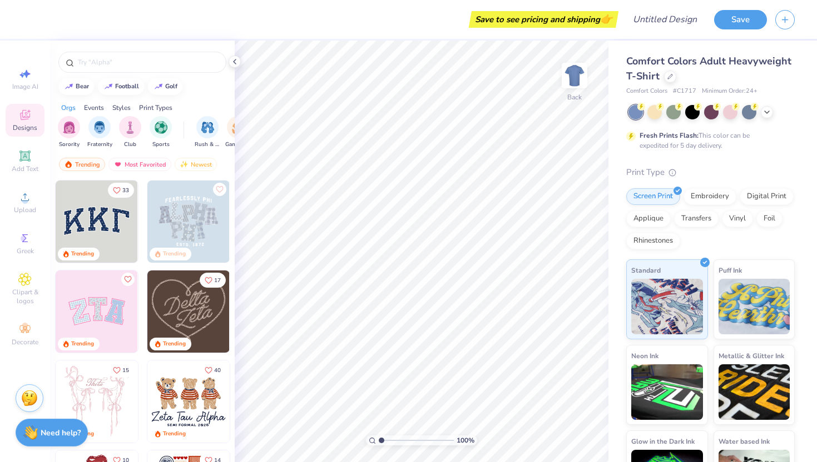
click at [106, 221] on img at bounding box center [97, 222] width 82 height 82
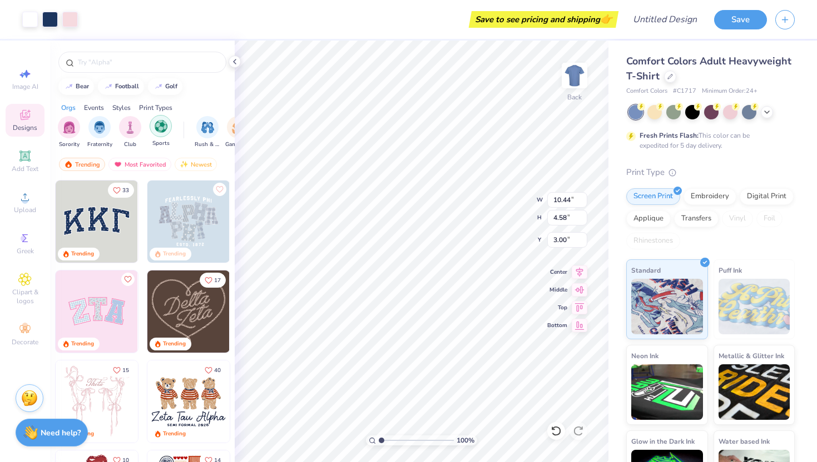
click at [162, 130] on img "filter for Sports" at bounding box center [161, 126] width 13 height 13
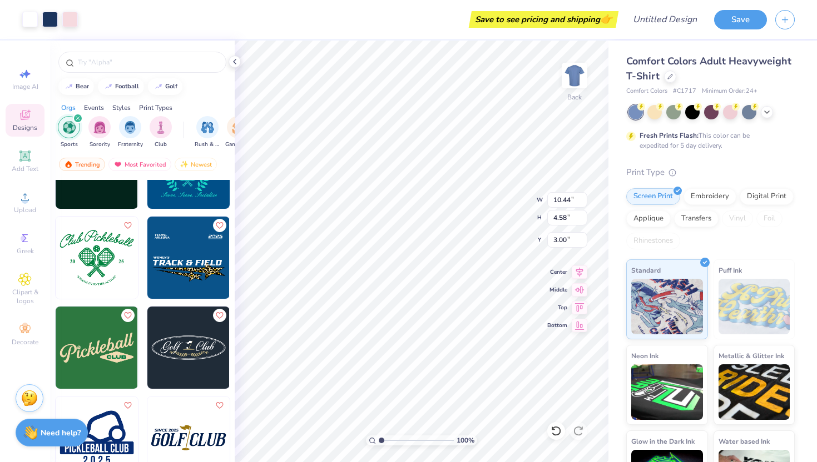
scroll to position [922, 0]
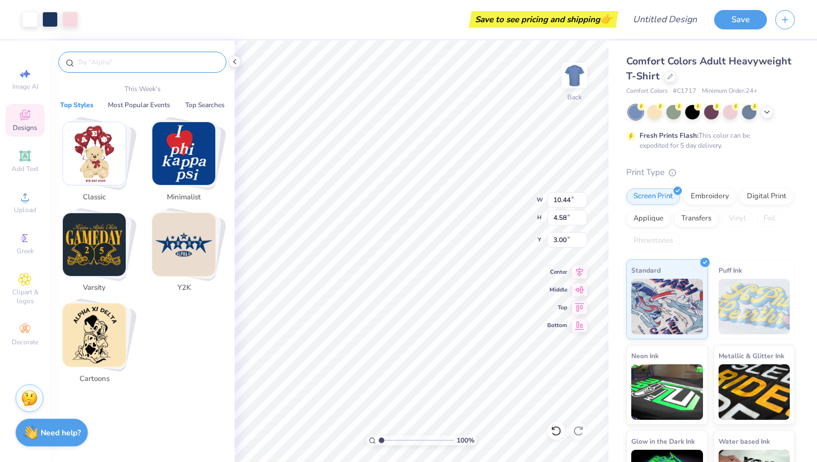
click at [126, 59] on input "text" at bounding box center [148, 62] width 142 height 11
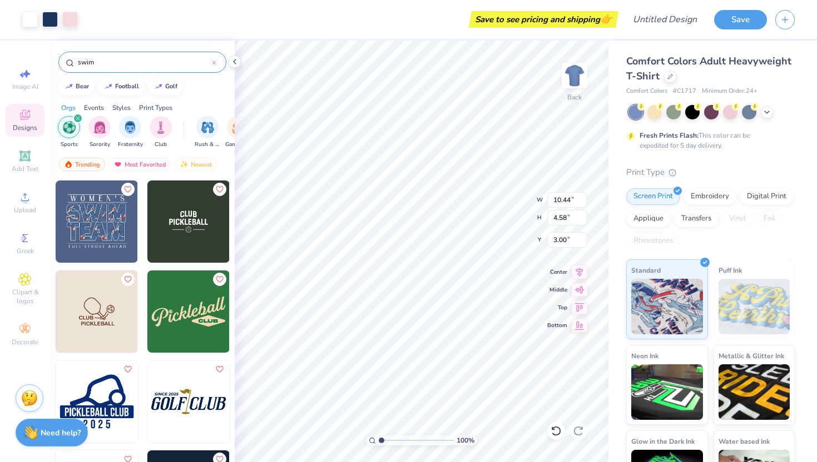
type input "swim"
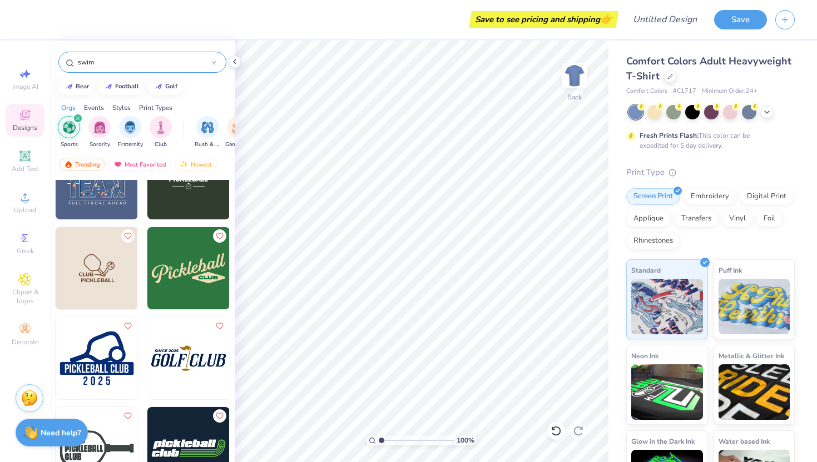
scroll to position [0, 0]
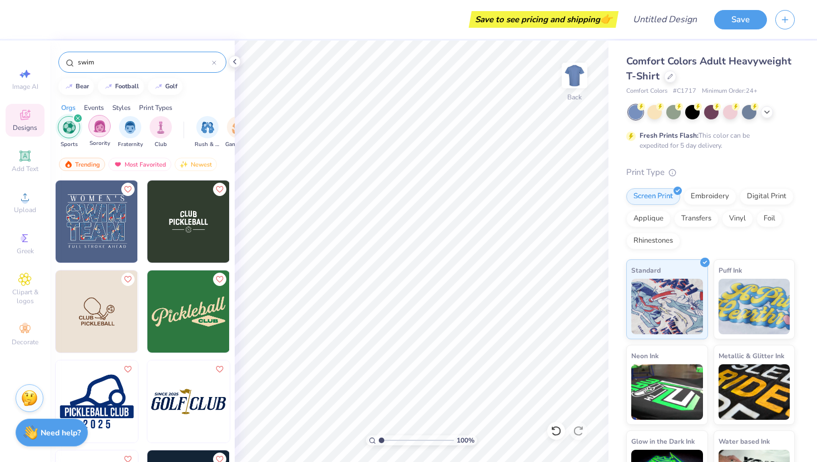
click at [102, 135] on div "filter for Sorority" at bounding box center [99, 126] width 22 height 22
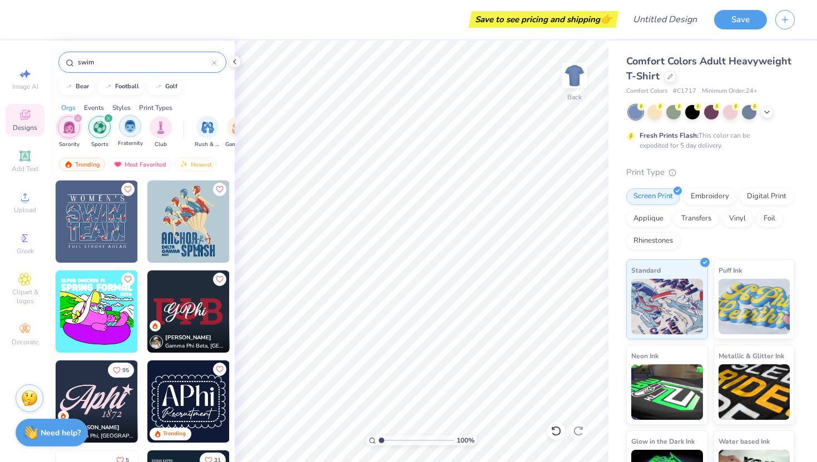
click at [130, 123] on img "filter for Fraternity" at bounding box center [130, 126] width 12 height 13
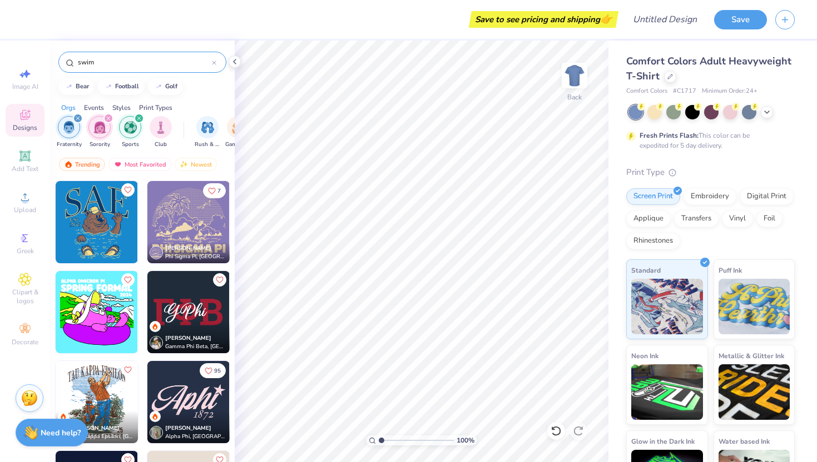
scroll to position [102, 0]
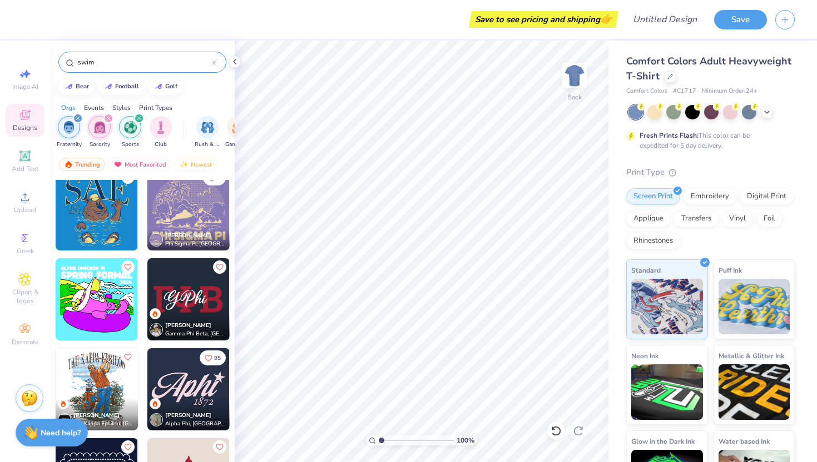
click at [177, 210] on img at bounding box center [188, 209] width 82 height 82
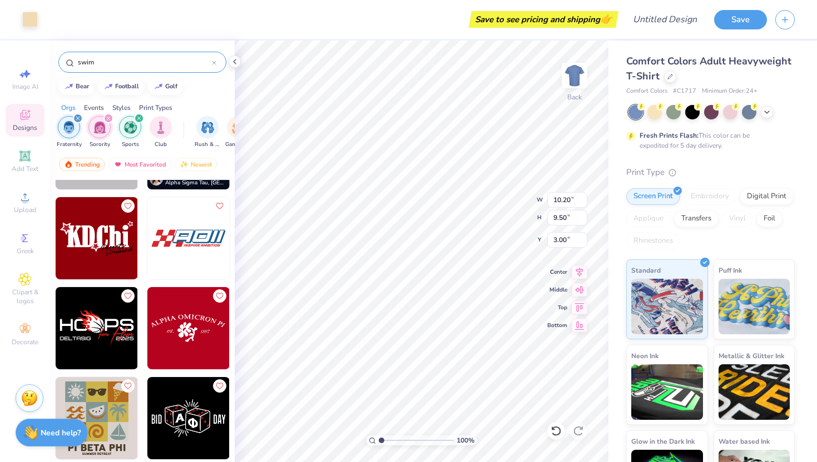
scroll to position [1441, 0]
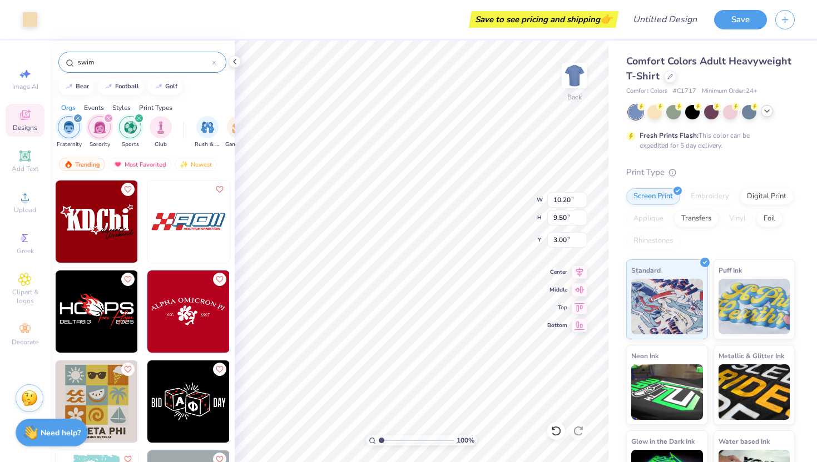
click at [770, 110] on icon at bounding box center [766, 111] width 9 height 9
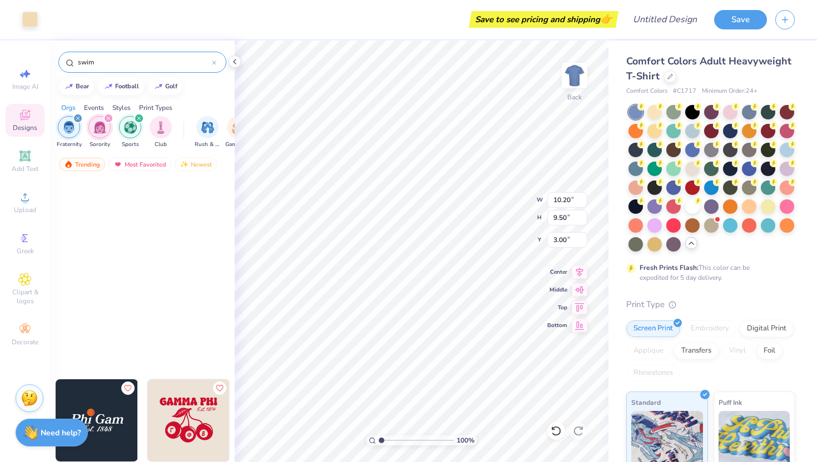
scroll to position [3323, 0]
